Goal: Find contact information: Find contact information

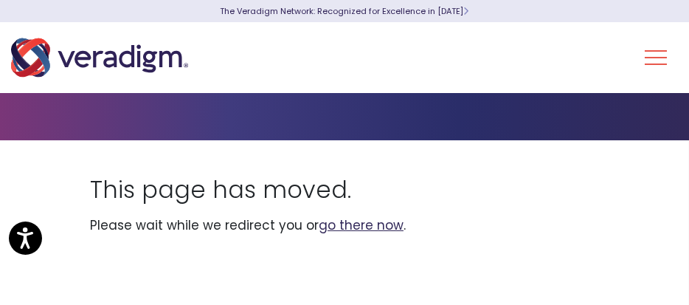
click at [373, 225] on link "go there now" at bounding box center [361, 225] width 85 height 18
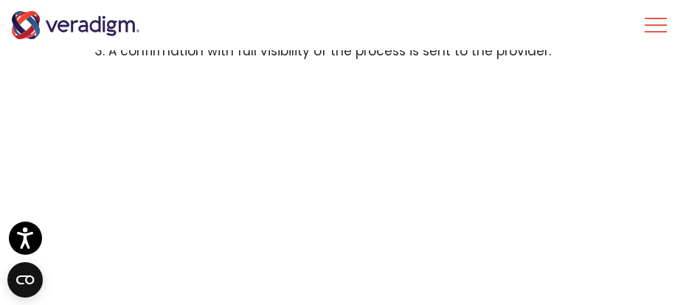
scroll to position [2032, 0]
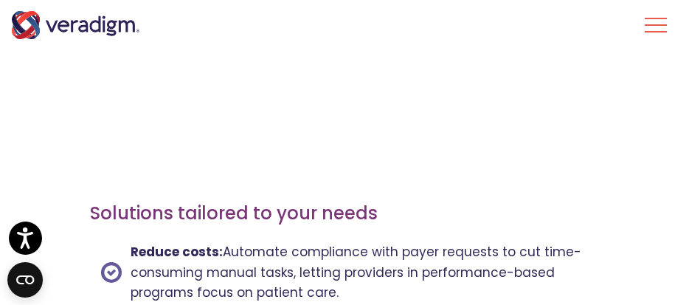
click at [490, 282] on li "Reduce costs: Automate compliance with payer requests to cut time-consuming man…" at bounding box center [344, 273] width 509 height 75
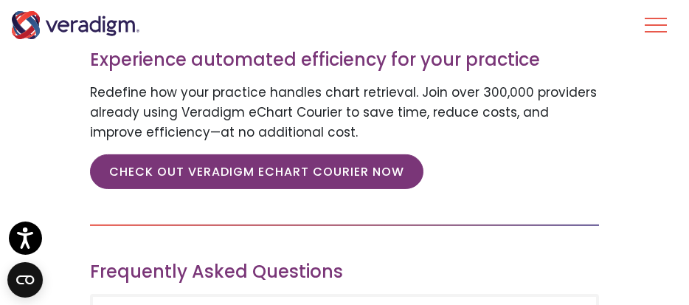
scroll to position [2563, 0]
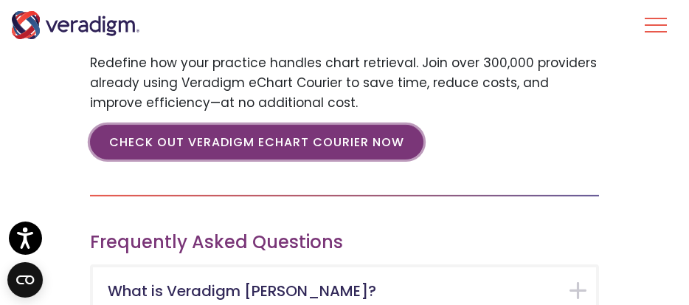
click at [351, 126] on link "CHECK OUT VERADIGM ECHART COURIER NOW" at bounding box center [256, 142] width 333 height 34
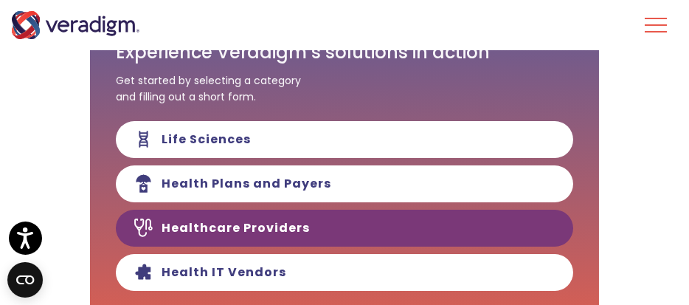
click at [445, 219] on link "Healthcare Providers" at bounding box center [344, 227] width 457 height 37
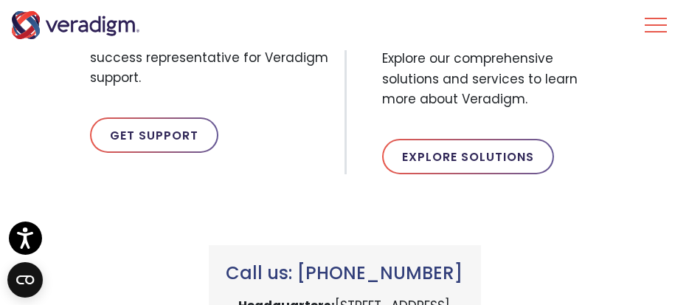
scroll to position [1097, 0]
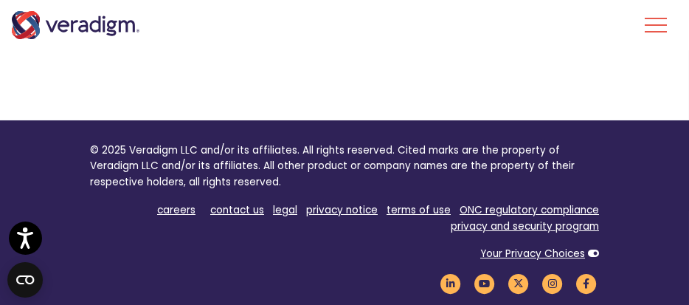
scroll to position [196, 0]
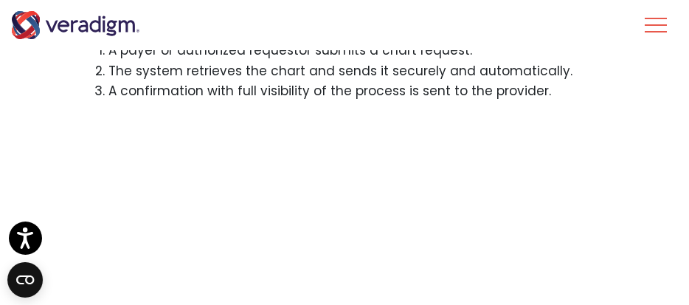
scroll to position [1897, 0]
